Goal: Find specific page/section: Find specific page/section

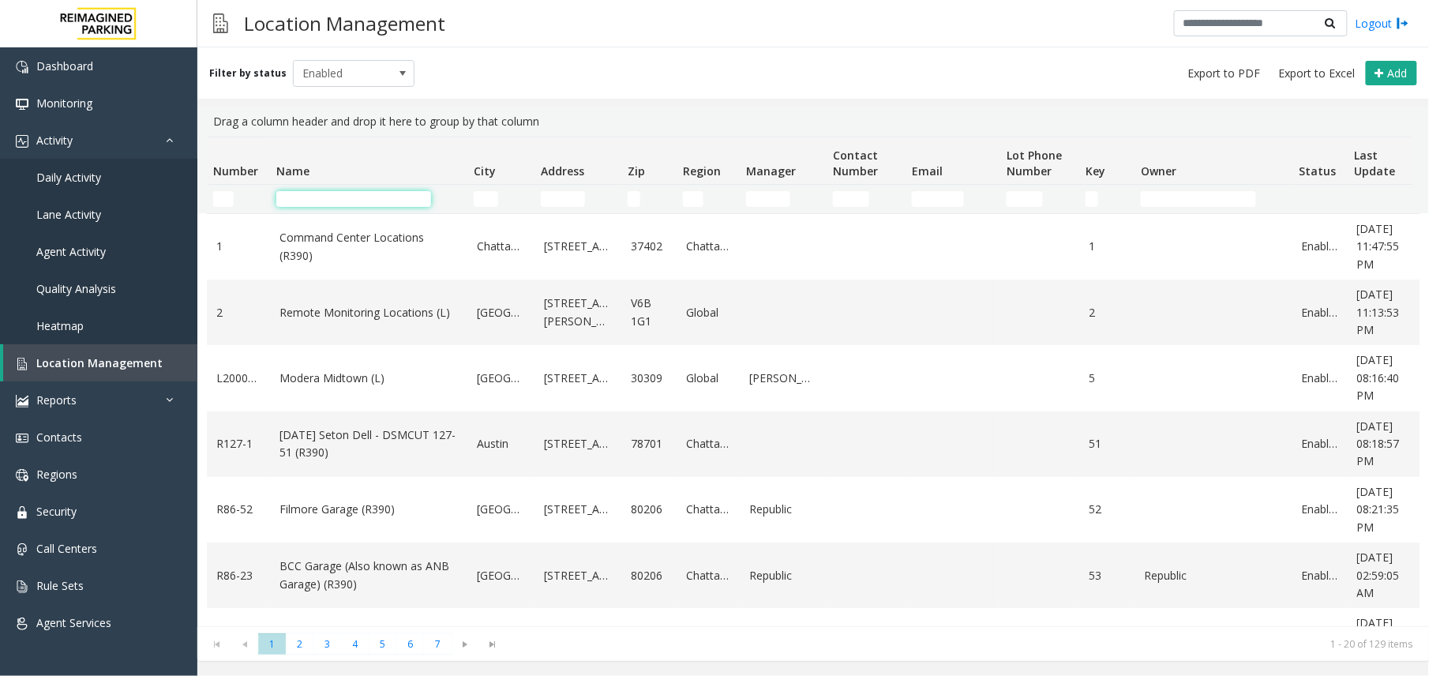
click at [316, 196] on input "Name Filter" at bounding box center [353, 199] width 155 height 16
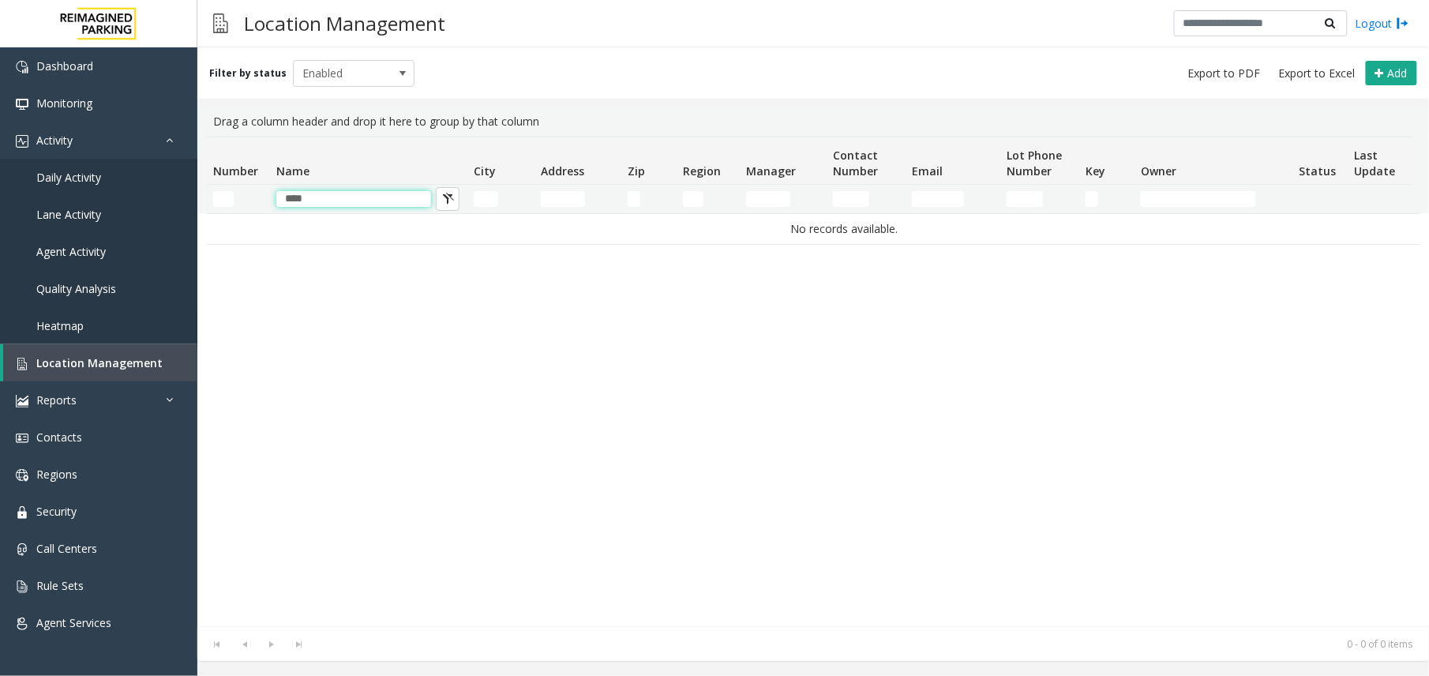
type input "****"
click at [437, 204] on button "Name Filter" at bounding box center [448, 199] width 24 height 24
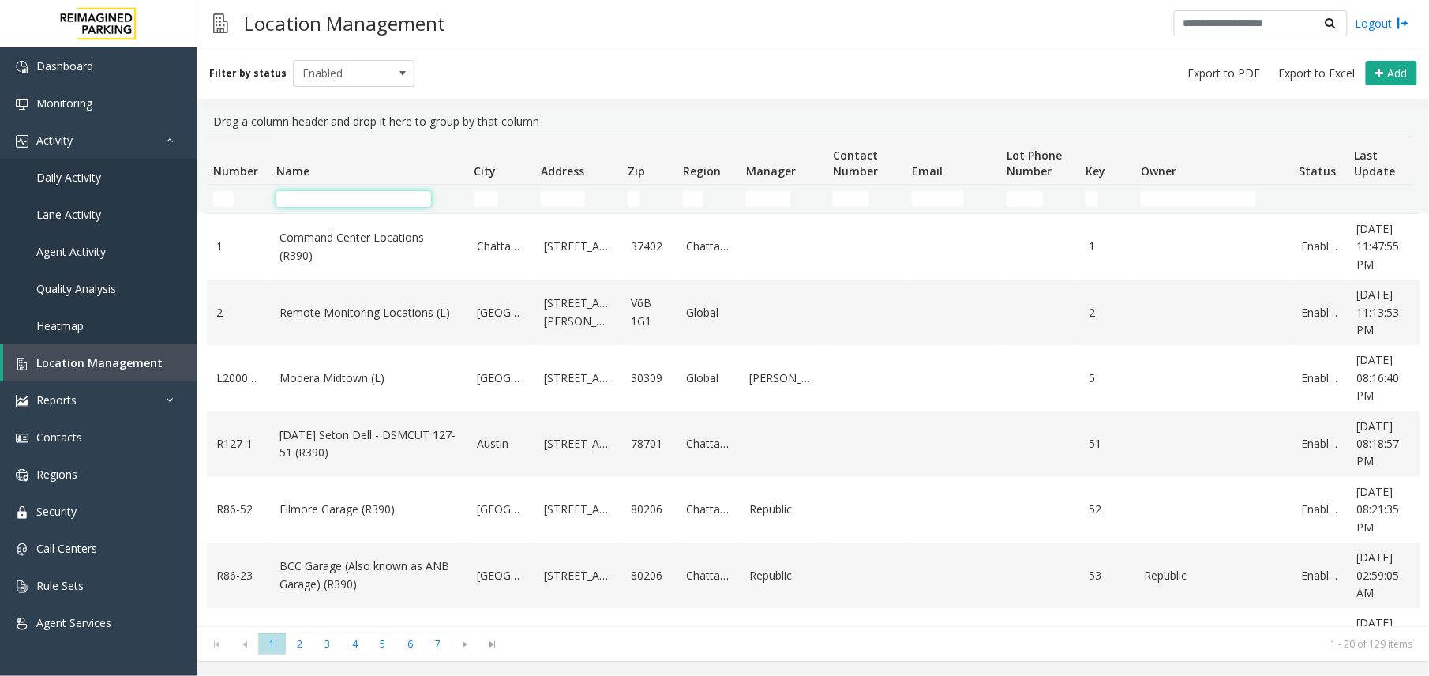
click at [320, 199] on input "Name Filter" at bounding box center [353, 199] width 155 height 16
click at [379, 67] on span "Enabled" at bounding box center [342, 73] width 96 height 25
click at [341, 141] on li "Disabled" at bounding box center [347, 142] width 118 height 21
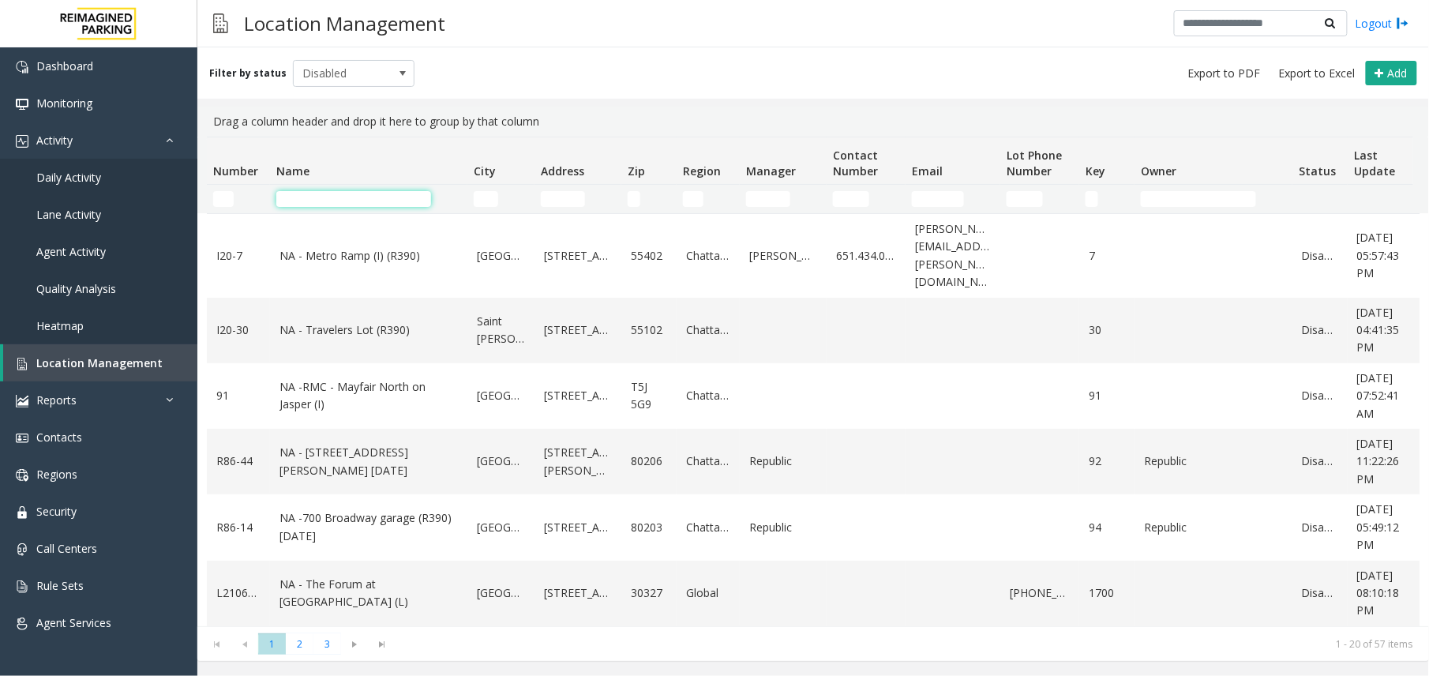
click at [333, 200] on input "Name Filter" at bounding box center [353, 199] width 155 height 16
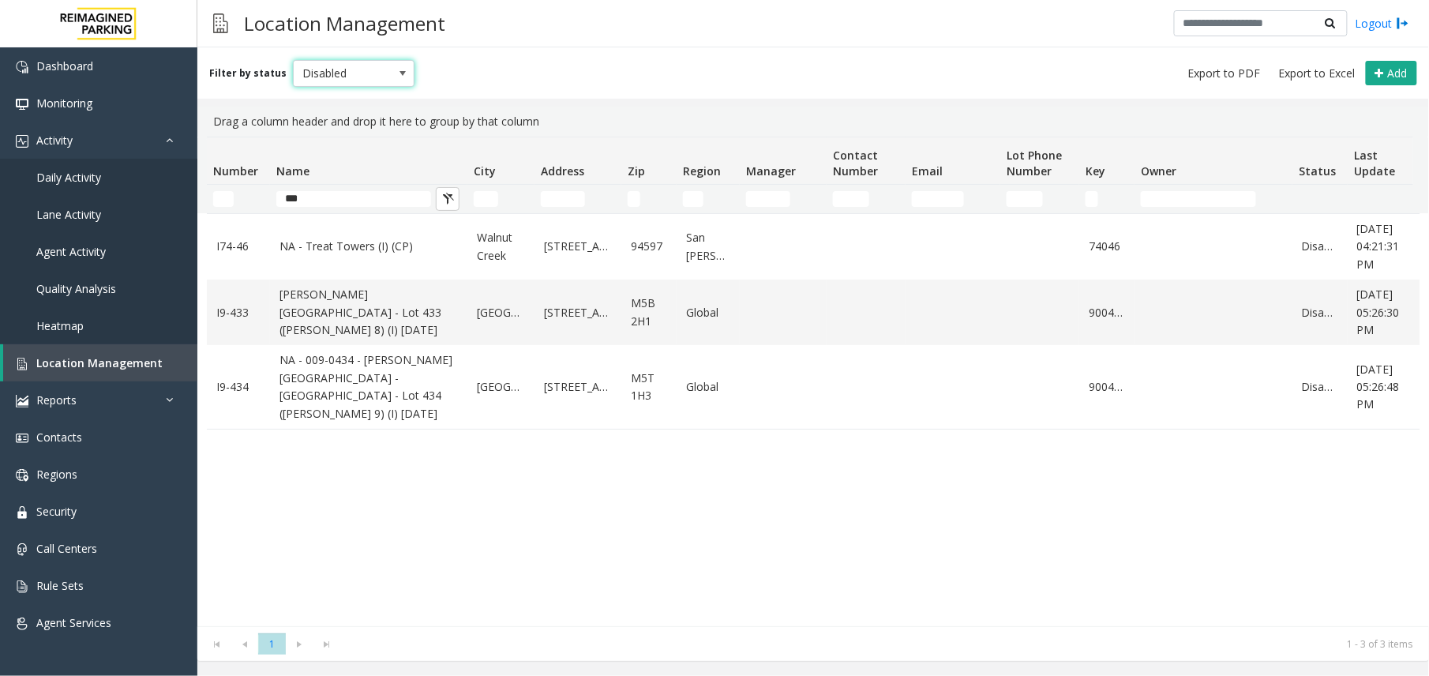
click at [396, 76] on span at bounding box center [402, 73] width 13 height 13
click at [358, 100] on li "All" at bounding box center [347, 99] width 118 height 21
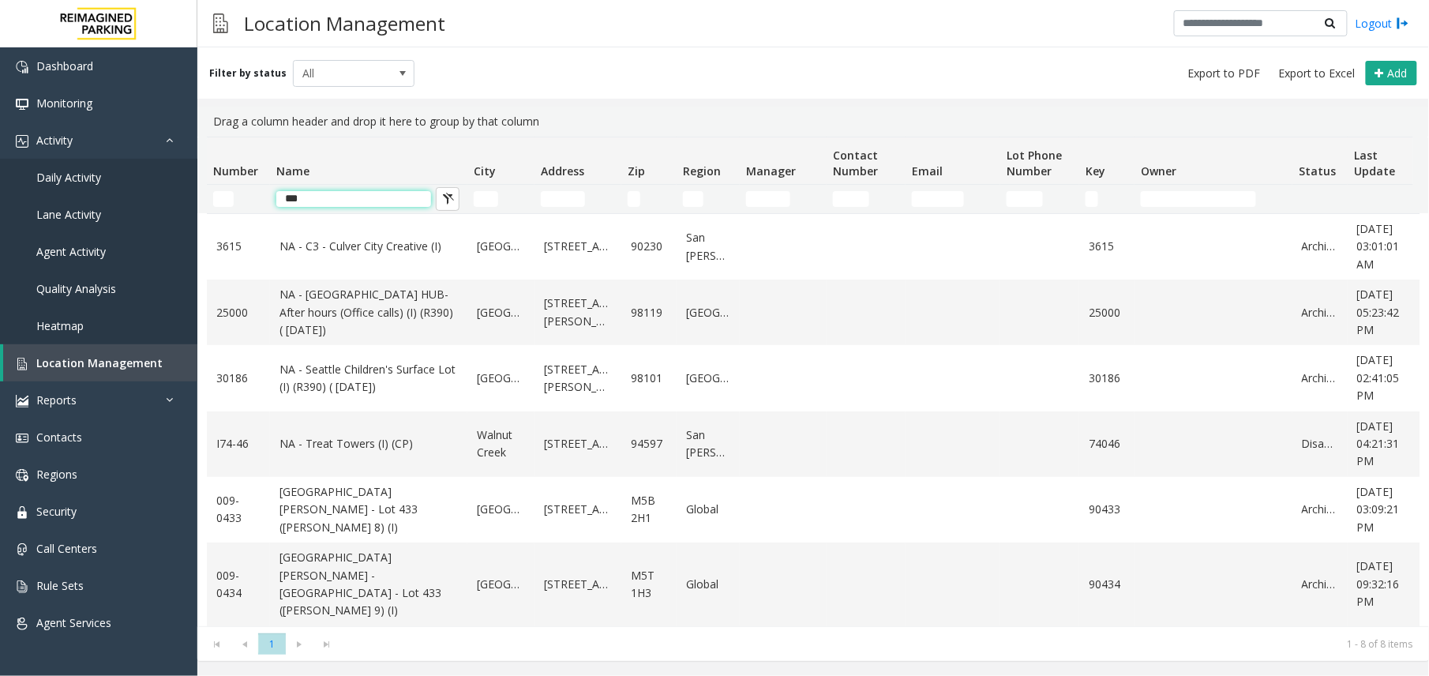
click at [348, 201] on input "***" at bounding box center [353, 199] width 155 height 16
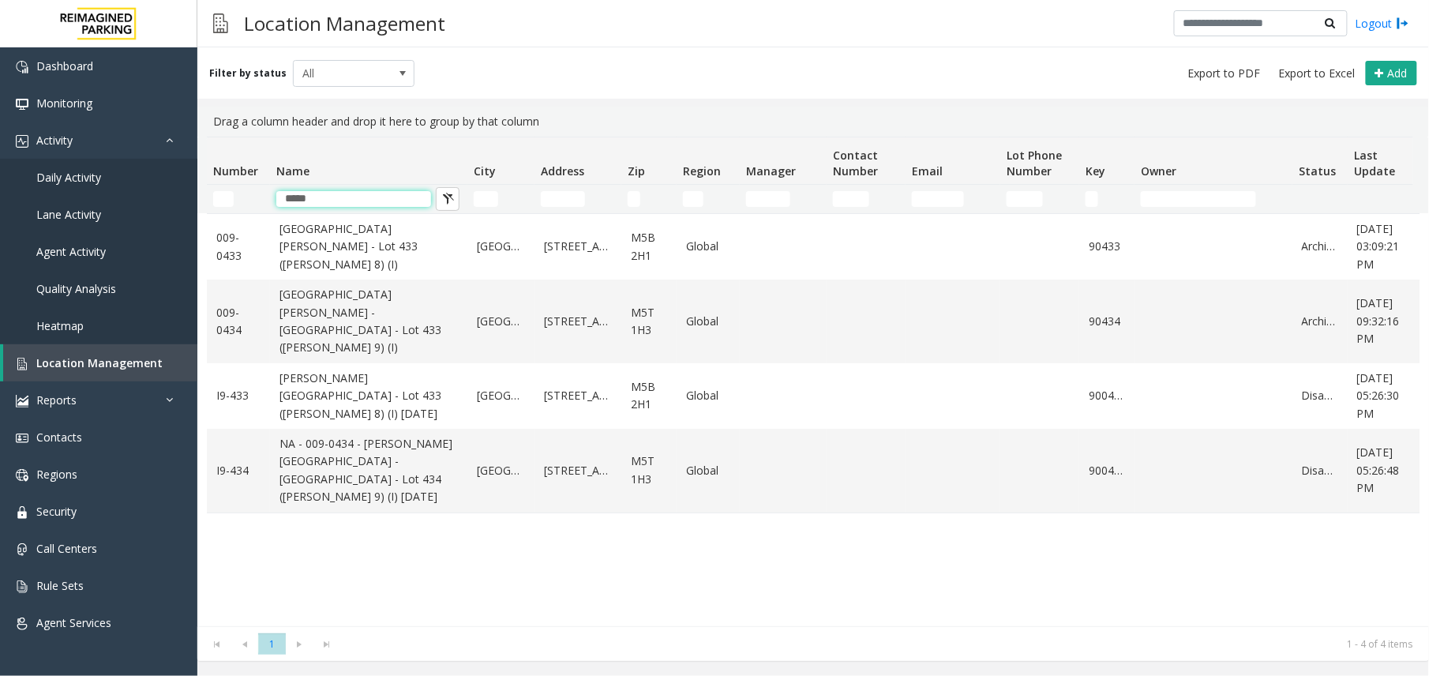
type input "*****"
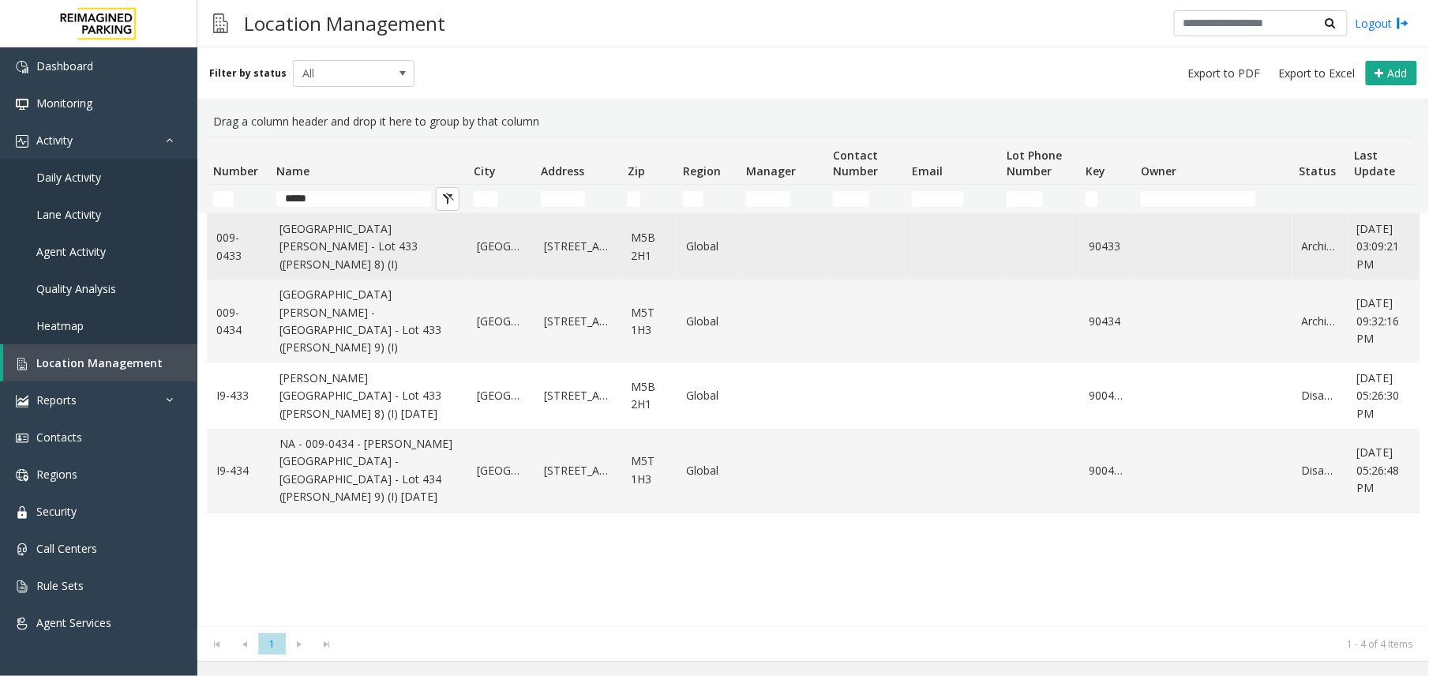
click at [373, 261] on link "[GEOGRAPHIC_DATA][PERSON_NAME] - Lot 433 ([PERSON_NAME] 8) (I)" at bounding box center [369, 246] width 178 height 53
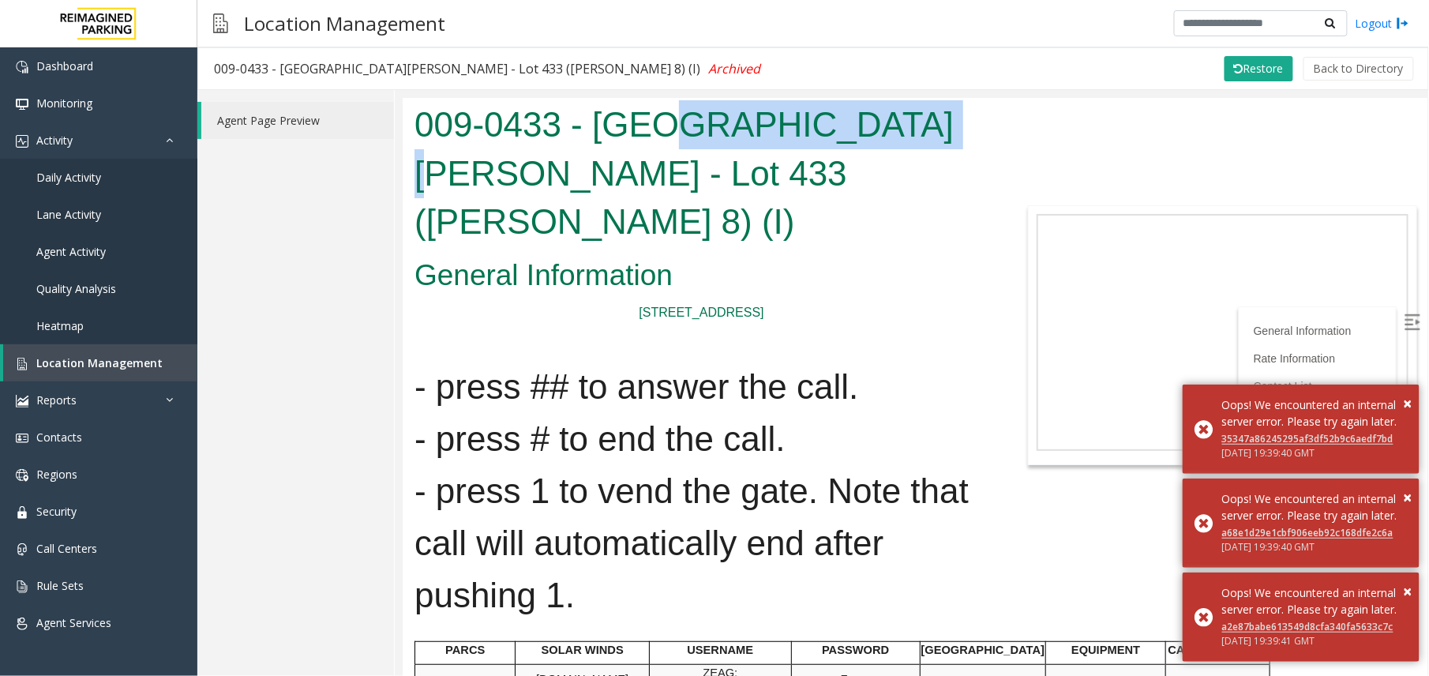
drag, startPoint x: 881, startPoint y: 125, endPoint x: 663, endPoint y: 129, distance: 218.0
click at [663, 129] on h1 "009-0433 - [GEOGRAPHIC_DATA][PERSON_NAME] - Lot 433 ([PERSON_NAME] 8) (I)" at bounding box center [701, 173] width 574 height 146
copy h1 "[PERSON_NAME][GEOGRAPHIC_DATA]"
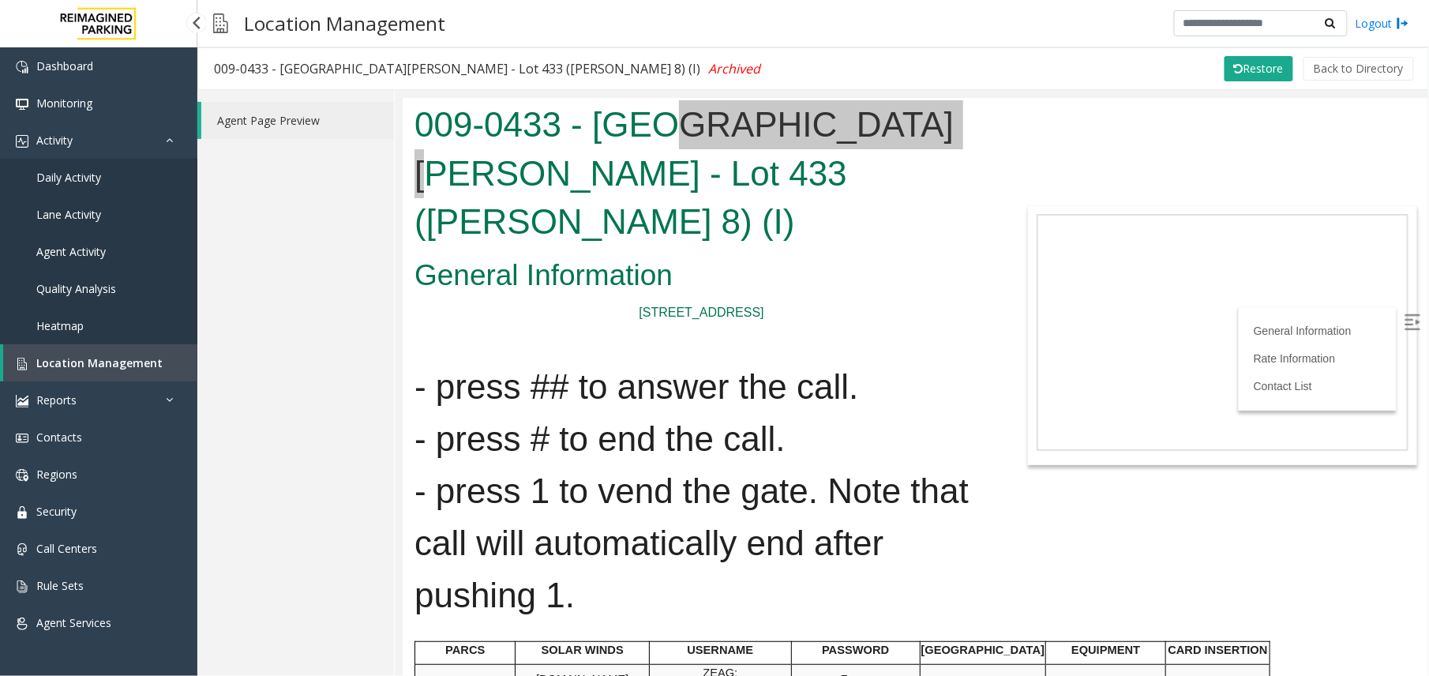
click at [124, 355] on span "Location Management" at bounding box center [99, 362] width 126 height 15
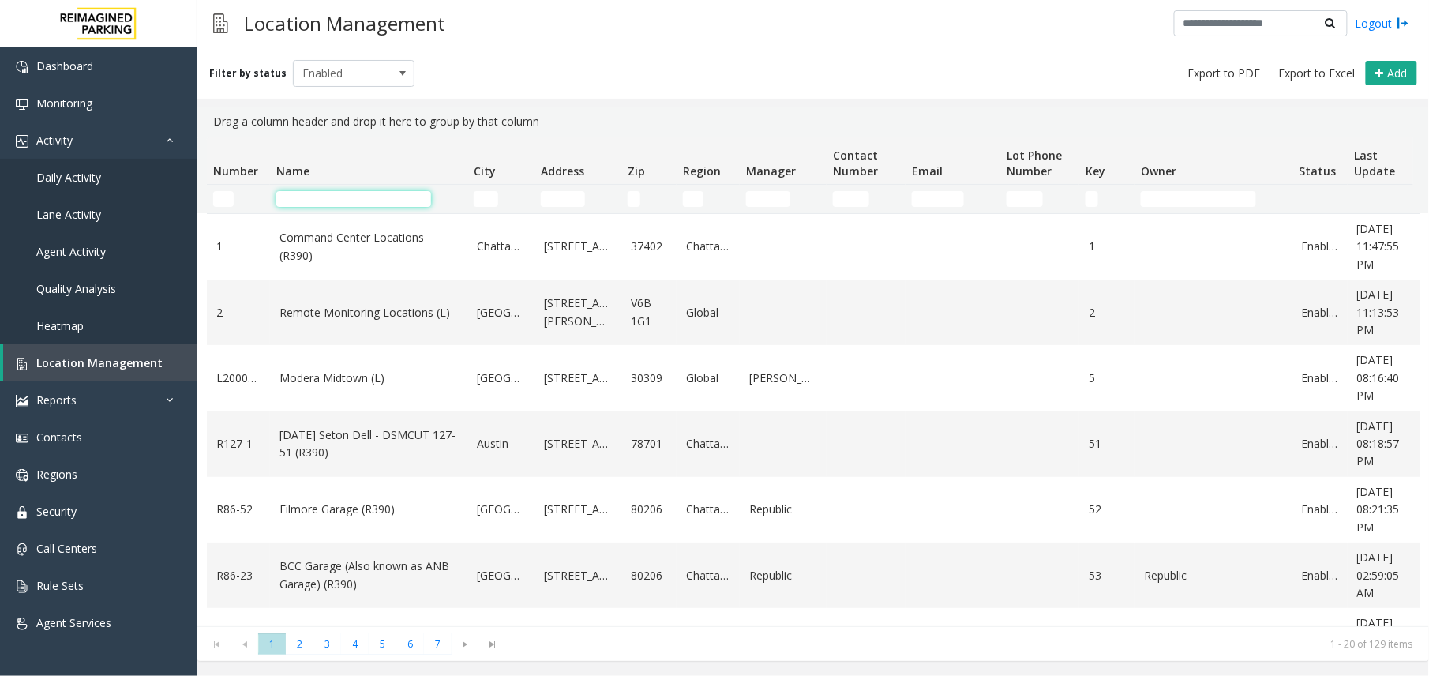
click at [316, 202] on input "Name Filter" at bounding box center [353, 199] width 155 height 16
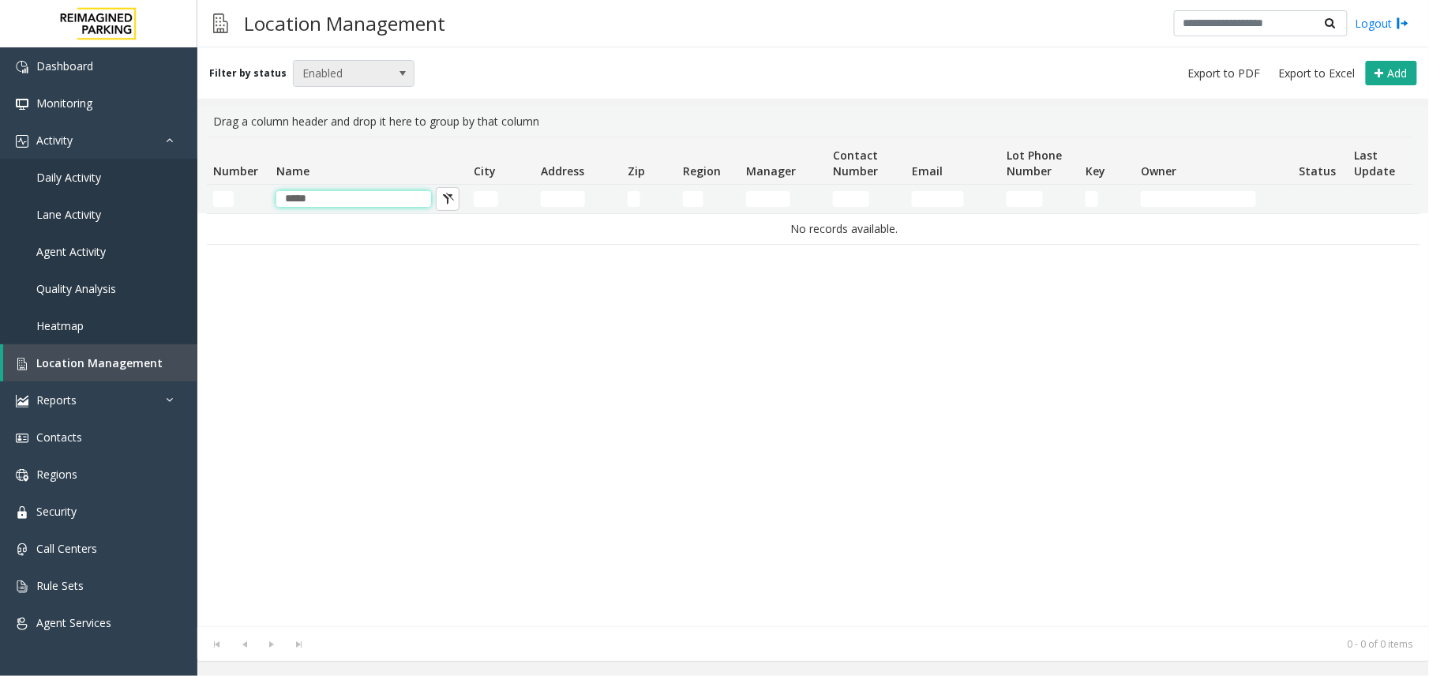
type input "*****"
click at [396, 80] on span at bounding box center [403, 73] width 22 height 25
click at [364, 104] on li "All" at bounding box center [347, 99] width 118 height 21
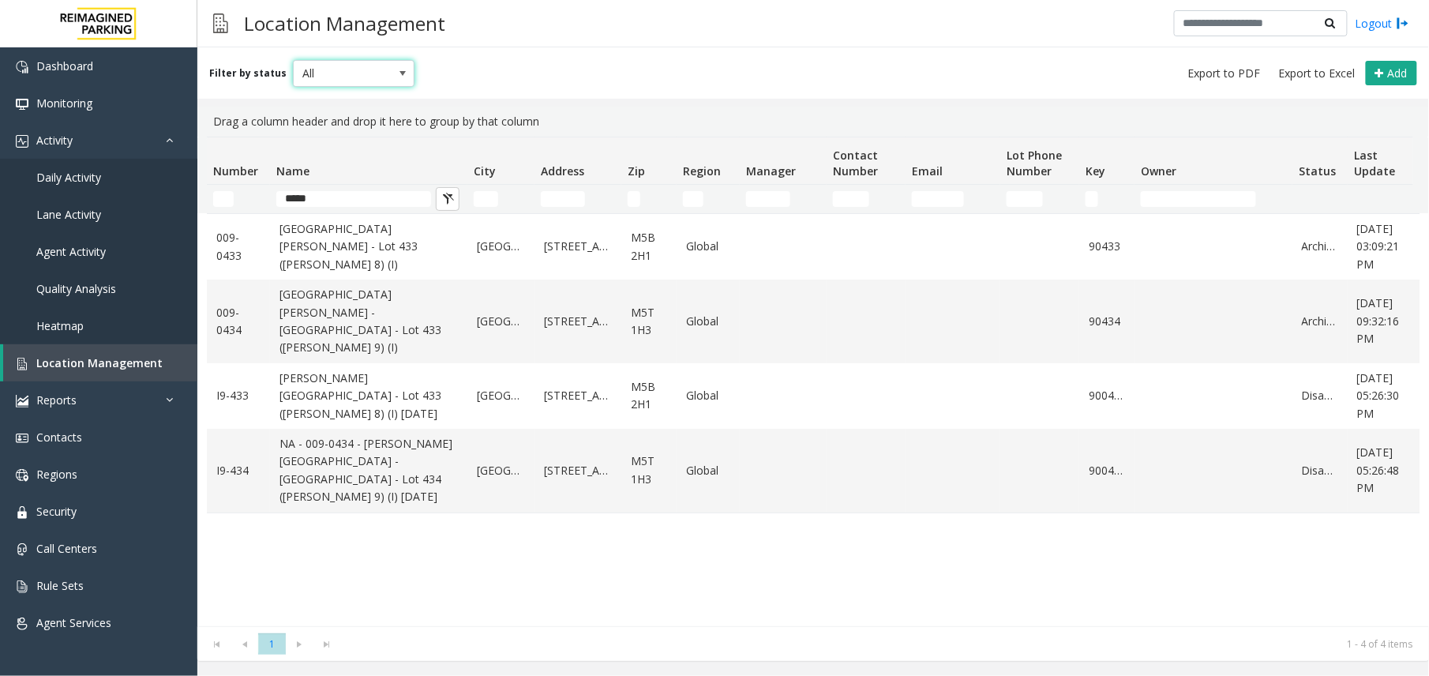
click at [405, 73] on span at bounding box center [403, 73] width 22 height 25
click at [370, 124] on li "Enabled" at bounding box center [347, 121] width 118 height 21
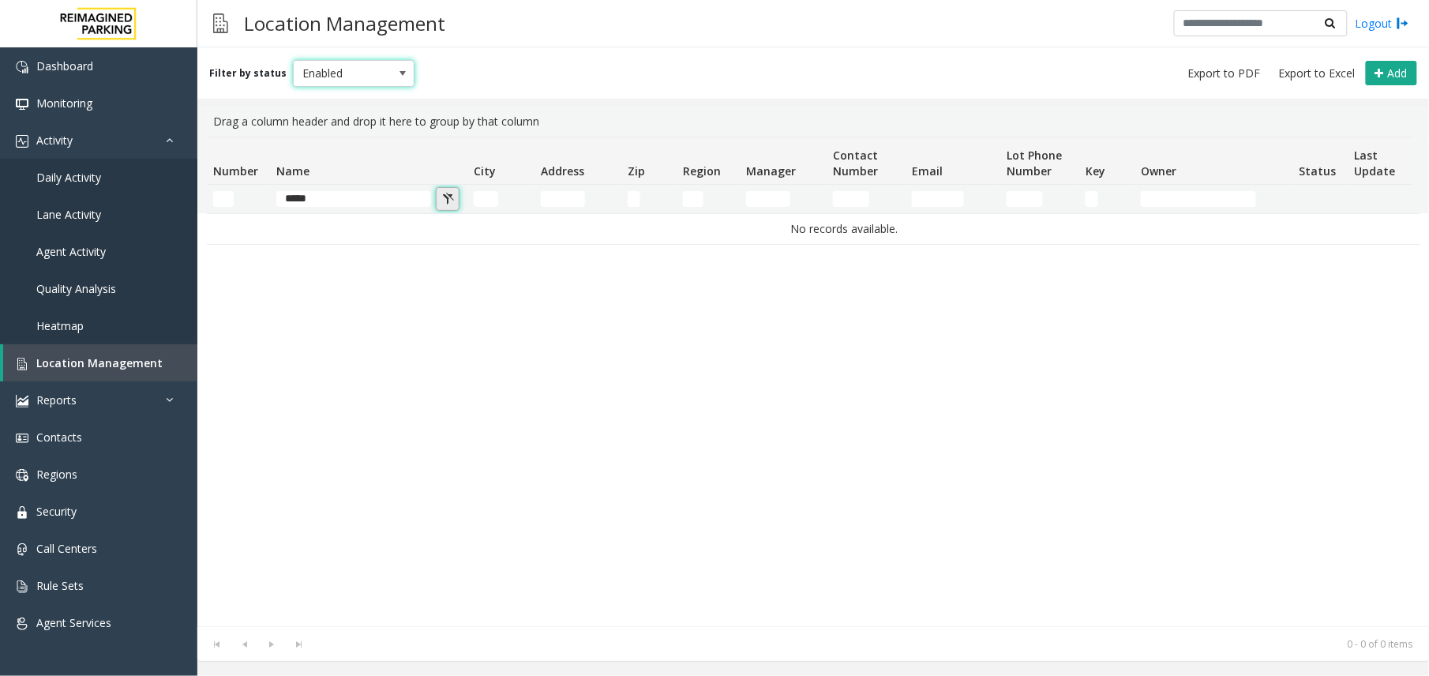
click at [447, 194] on button "Name Filter" at bounding box center [448, 199] width 24 height 24
